Goal: Find specific page/section: Find specific page/section

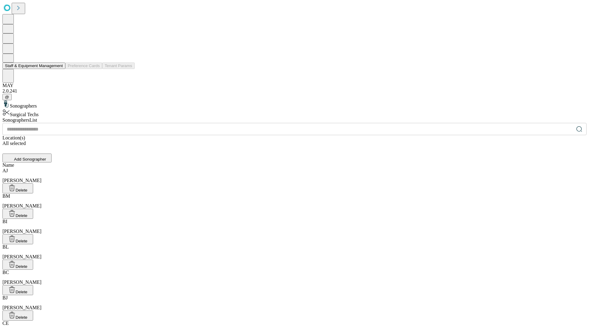
click at [59, 69] on button "Staff & Equipment Management" at bounding box center [33, 66] width 63 height 6
